Goal: Task Accomplishment & Management: Use online tool/utility

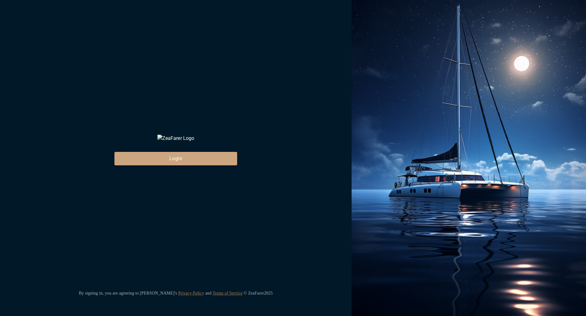
click at [223, 165] on button "Login" at bounding box center [175, 159] width 123 height 14
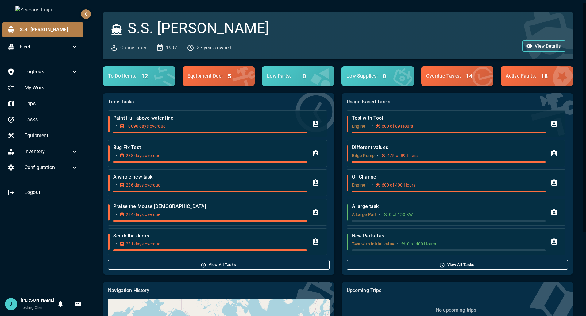
click at [100, 8] on div "S.S. Anne Cruise Liner 1997 27 years owned View Details" at bounding box center [334, 32] width 477 height 54
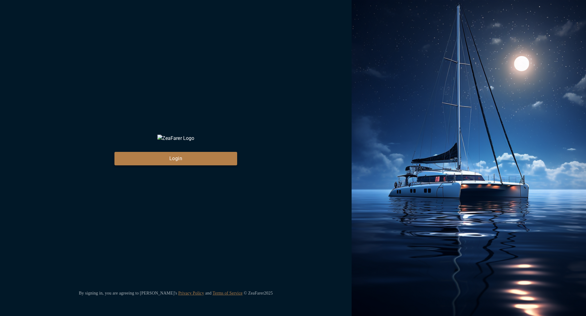
click at [207, 165] on button "Login" at bounding box center [175, 159] width 123 height 14
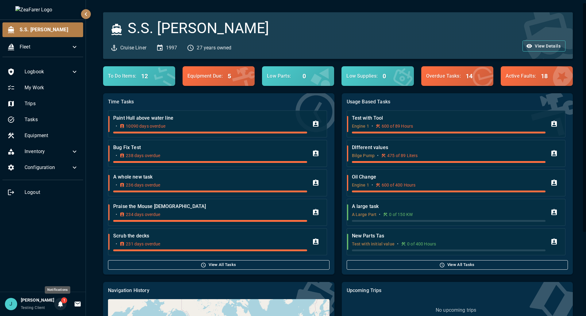
click at [58, 305] on icon "Notifications" at bounding box center [60, 304] width 5 height 6
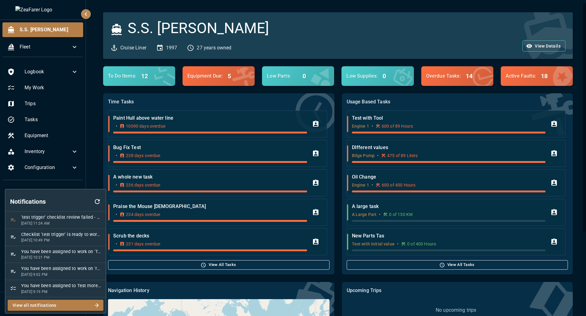
click at [69, 223] on p "9/10/2025, 11:24 AM" at bounding box center [61, 223] width 80 height 5
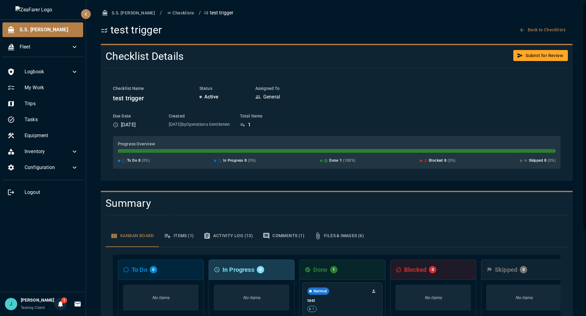
click at [61, 301] on span "1" at bounding box center [64, 300] width 6 height 6
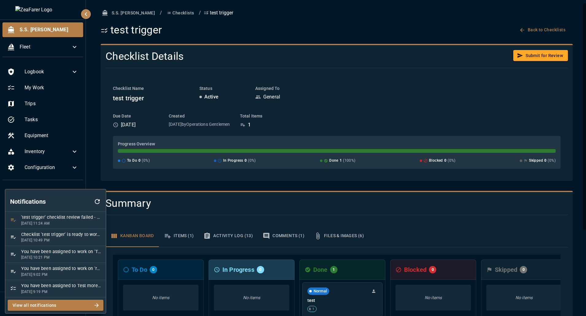
click at [89, 203] on button "button" at bounding box center [97, 202] width 17 height 20
click at [90, 187] on div at bounding box center [293, 158] width 586 height 316
